Goal: Book appointment/travel/reservation

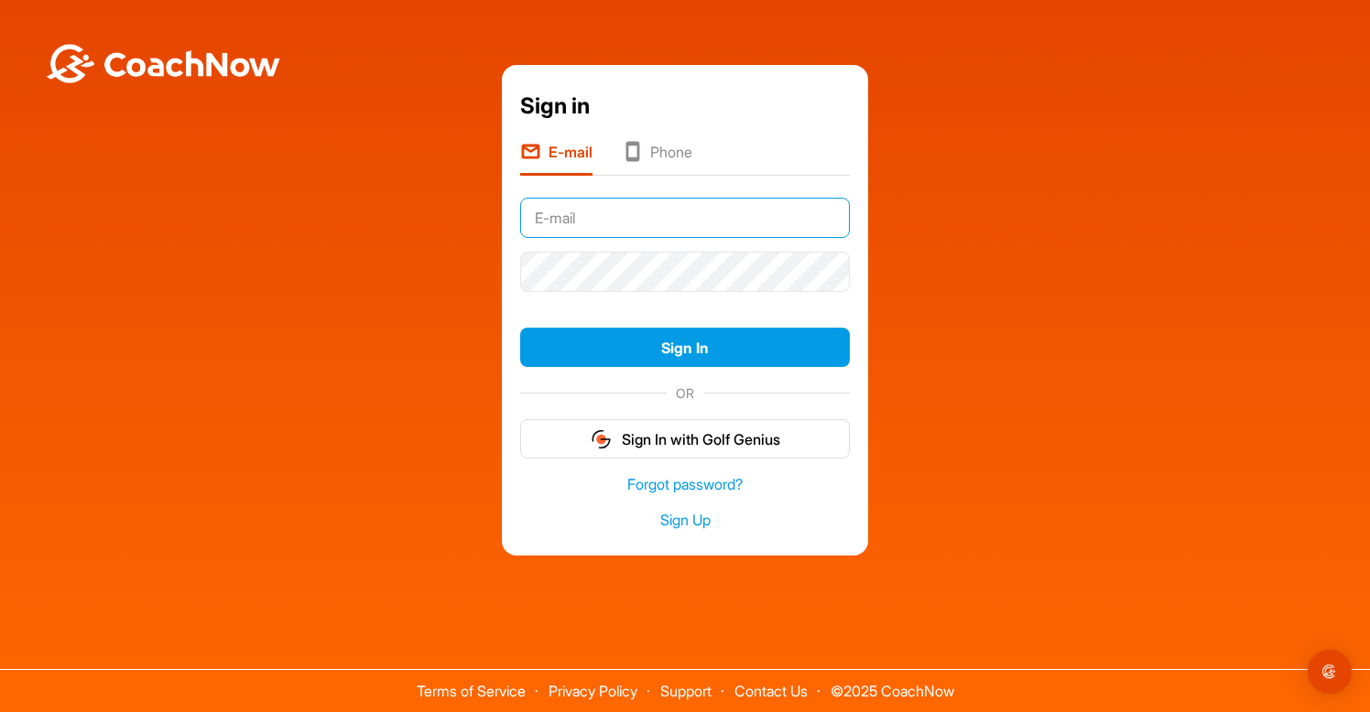
type input "[EMAIL_ADDRESS][DOMAIN_NAME]"
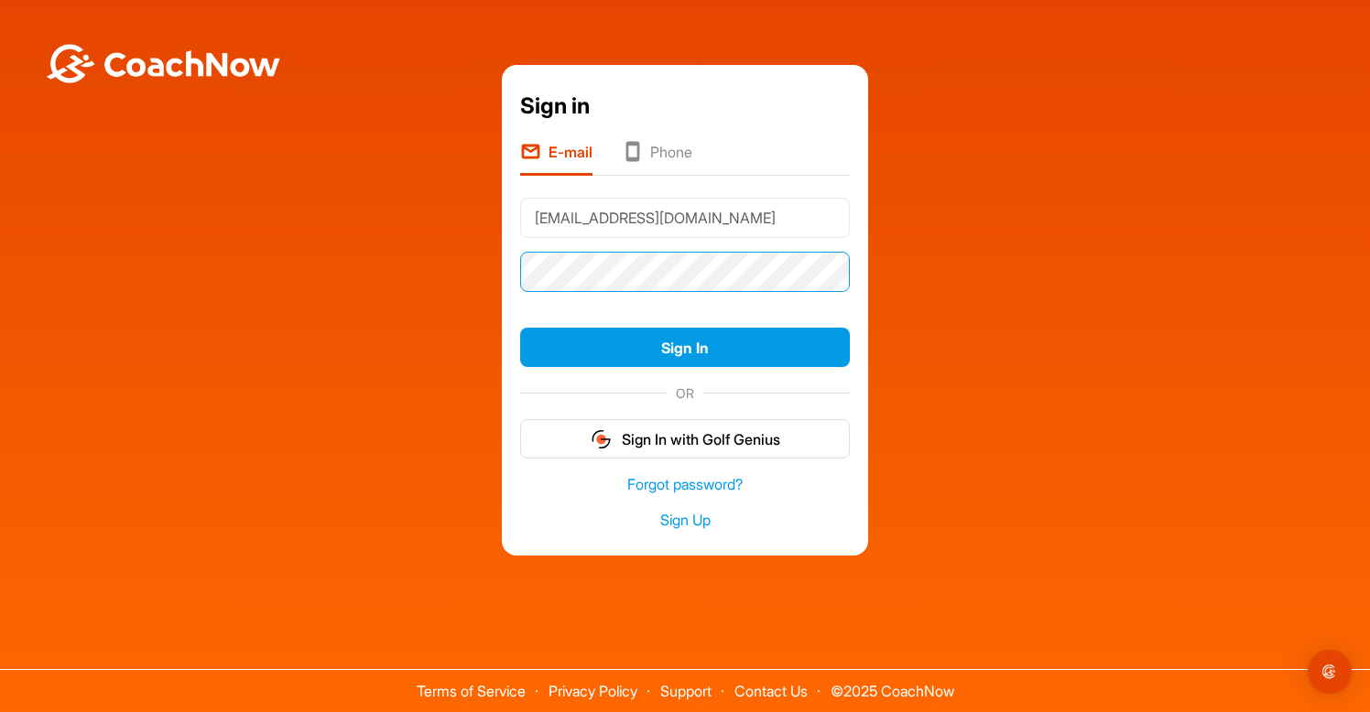
click at [685, 347] on button "Sign In" at bounding box center [685, 347] width 330 height 39
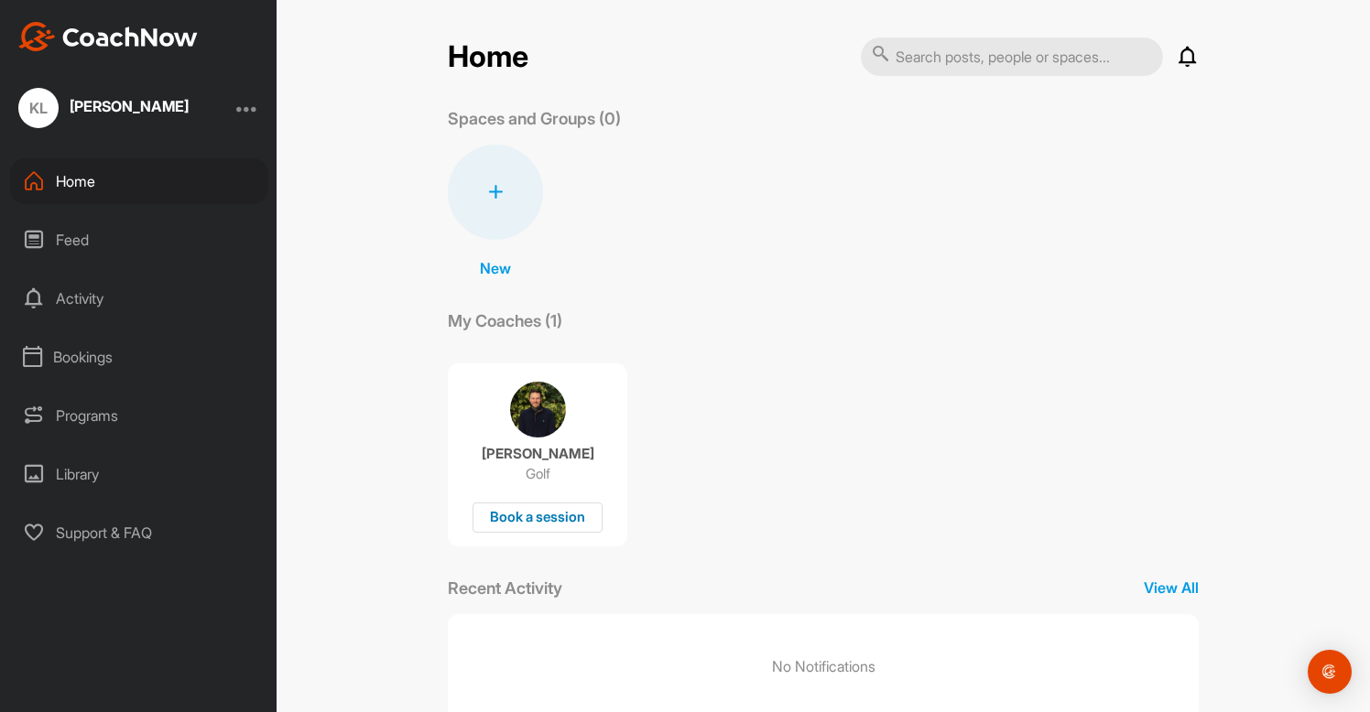
click at [512, 521] on div "Book a session" at bounding box center [538, 518] width 130 height 30
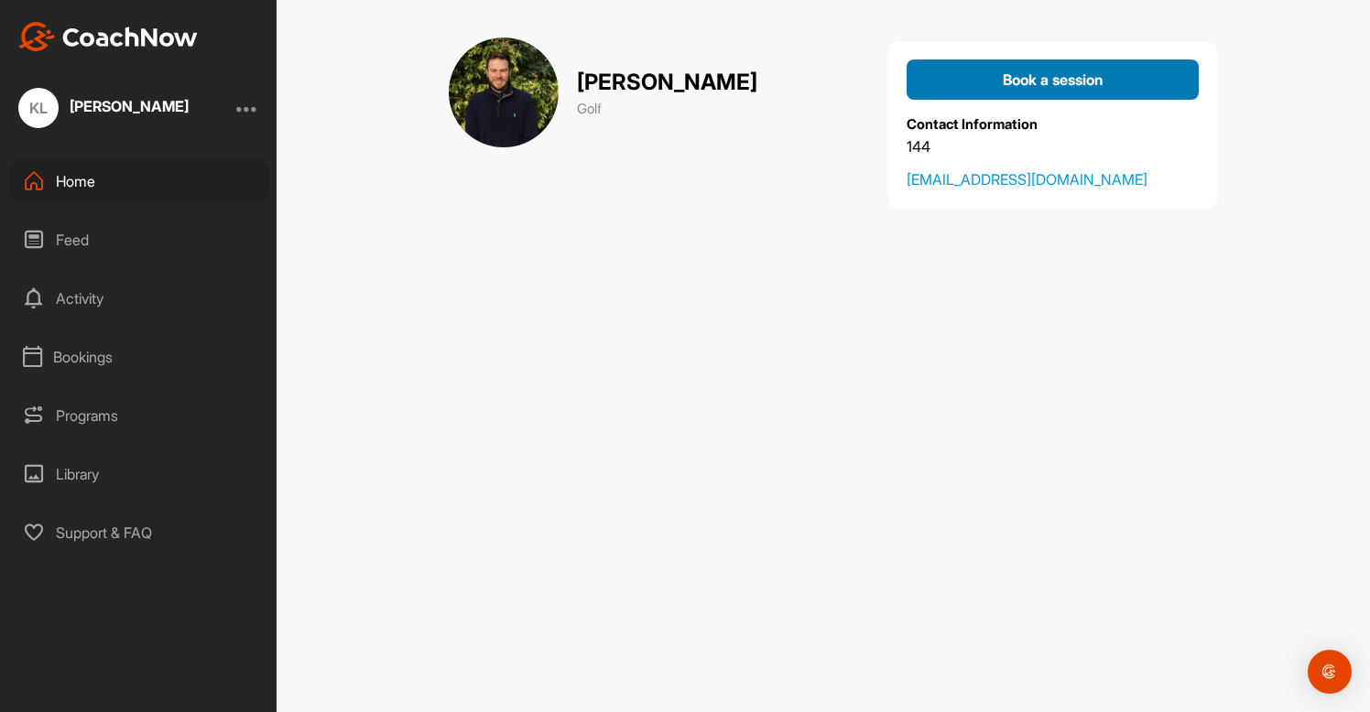
click at [1003, 81] on span "Book a session" at bounding box center [1053, 80] width 101 height 18
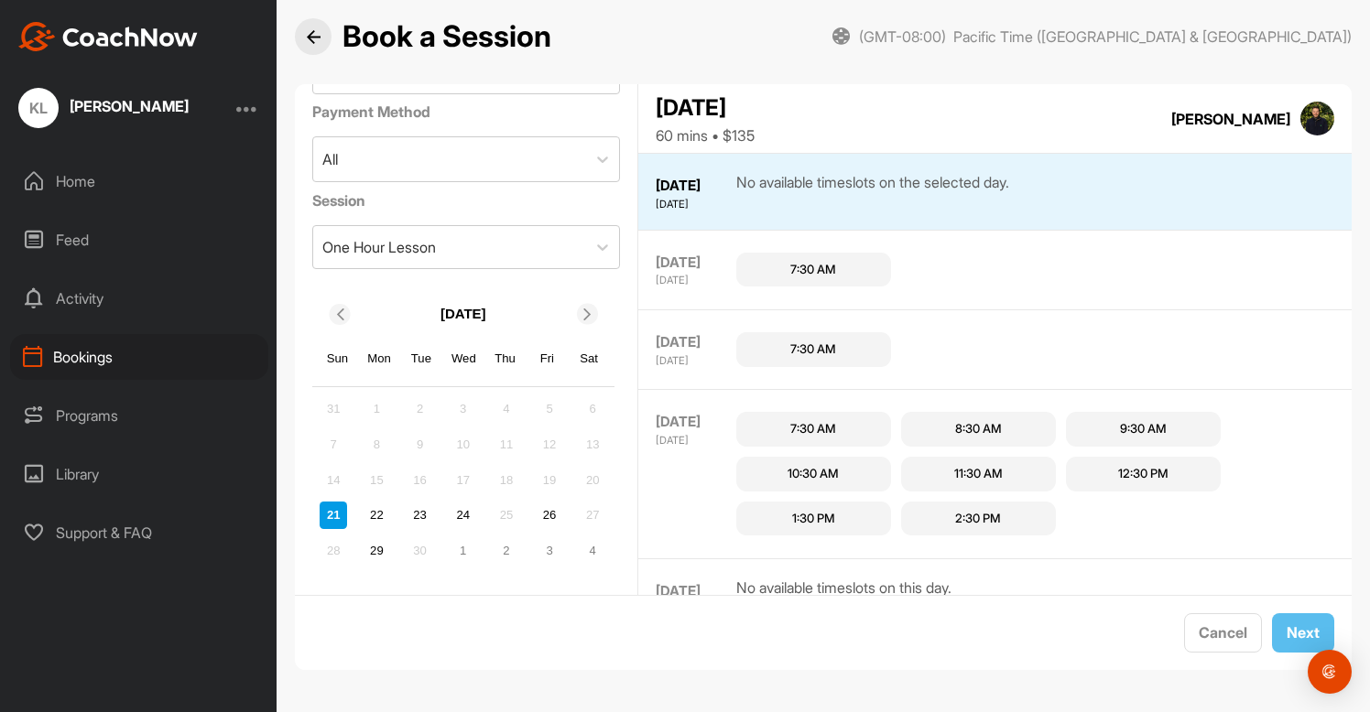
scroll to position [94, 0]
